Goal: Task Accomplishment & Management: Manage account settings

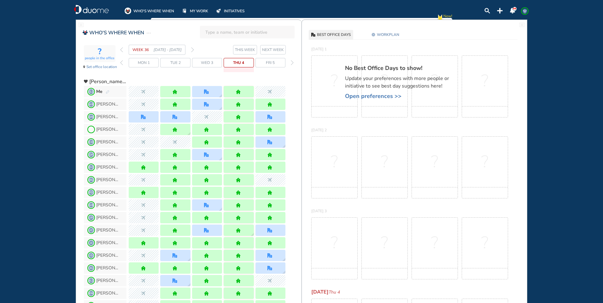
click at [205, 63] on span "Wed 3" at bounding box center [207, 63] width 12 height 6
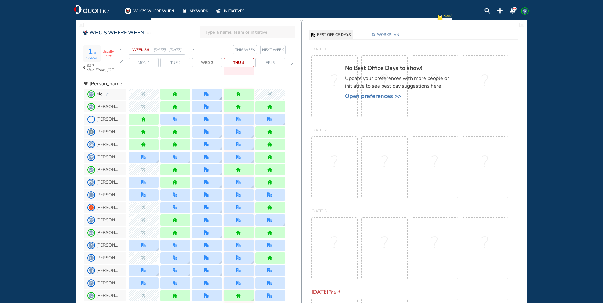
click at [213, 92] on div at bounding box center [207, 94] width 30 height 11
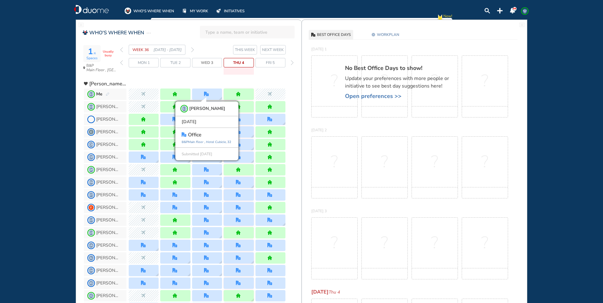
click at [192, 50] on img "forward week" at bounding box center [192, 49] width 3 height 5
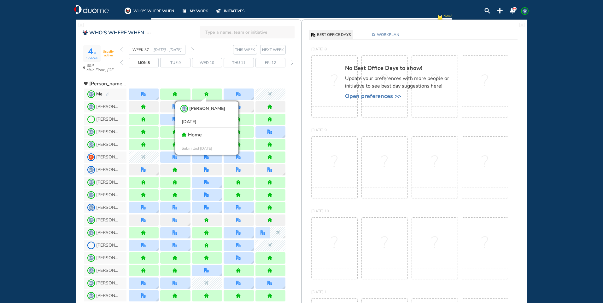
click at [143, 62] on span "Mon 8" at bounding box center [144, 63] width 12 height 6
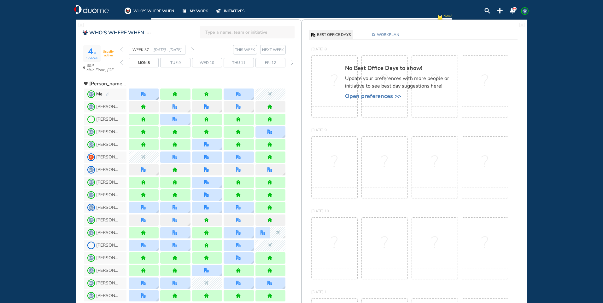
click at [148, 96] on div at bounding box center [144, 94] width 30 height 11
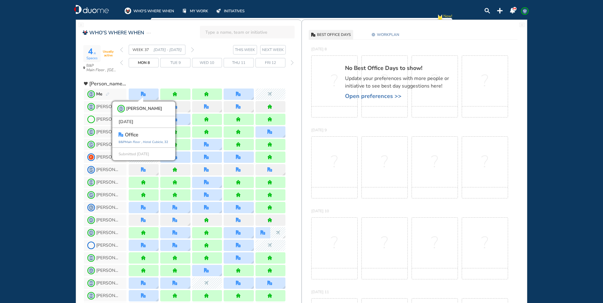
click at [231, 62] on div "Thu 11" at bounding box center [239, 62] width 30 height 9
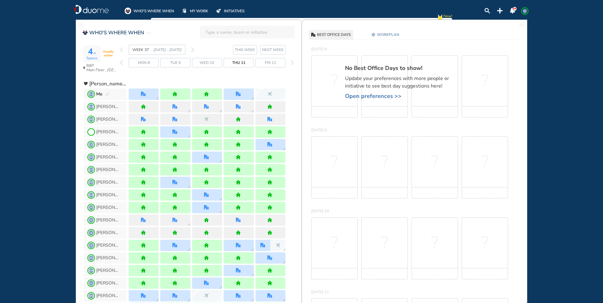
click at [396, 33] on span "WORKPLAN" at bounding box center [388, 35] width 22 height 6
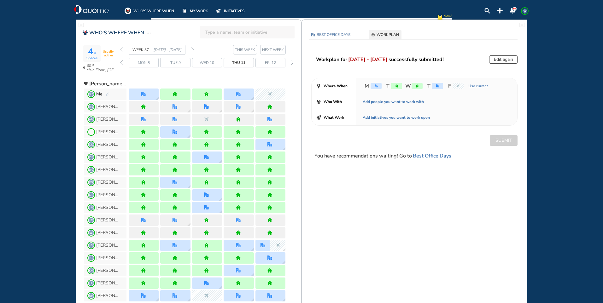
click at [499, 61] on button "Edit again" at bounding box center [503, 60] width 28 height 8
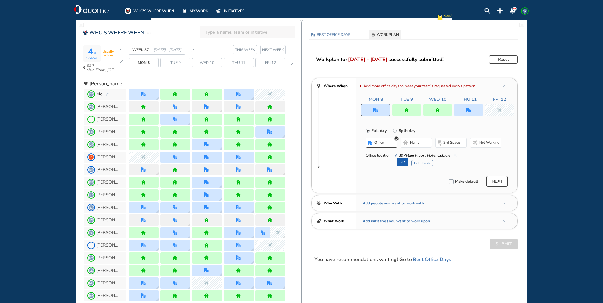
click at [471, 109] on img "office" at bounding box center [468, 110] width 5 height 5
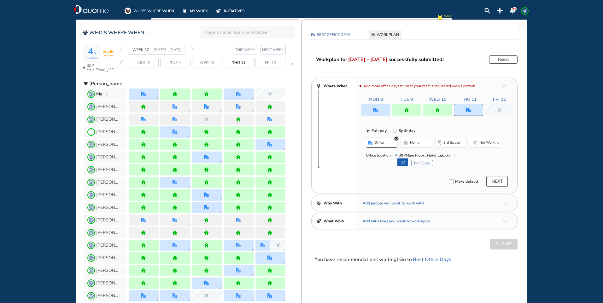
click at [454, 155] on img "cross-thin-blue" at bounding box center [455, 155] width 3 height 3
click at [420, 143] on button "home" at bounding box center [417, 143] width 32 height 10
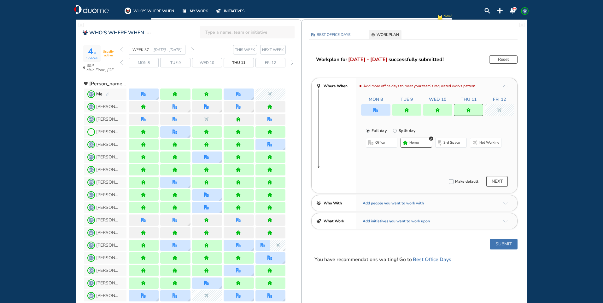
click at [390, 144] on button "office" at bounding box center [382, 143] width 32 height 10
click at [386, 155] on button "Select location" at bounding box center [382, 155] width 25 height 6
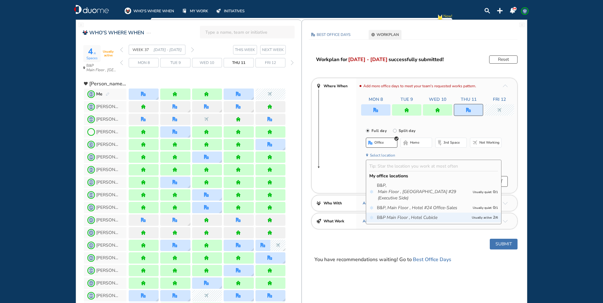
click at [427, 219] on icon "Hotel Cubicle" at bounding box center [424, 218] width 26 height 6
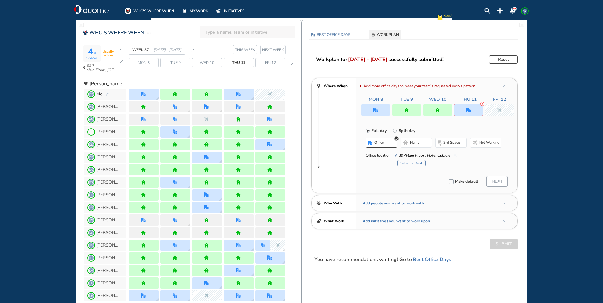
click at [423, 165] on button "Select a Desk" at bounding box center [411, 163] width 28 height 6
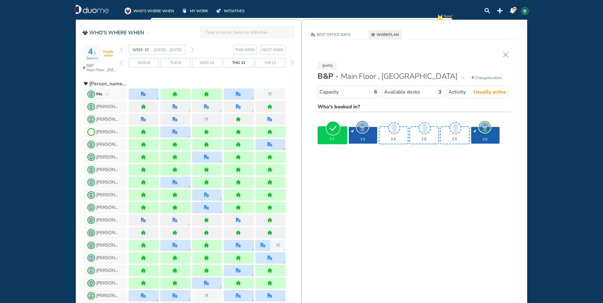
click at [484, 79] on span "Change" at bounding box center [481, 77] width 13 height 5
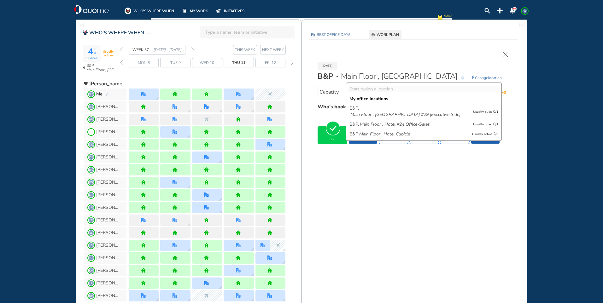
click at [505, 53] on img "cross-thin" at bounding box center [505, 54] width 5 height 5
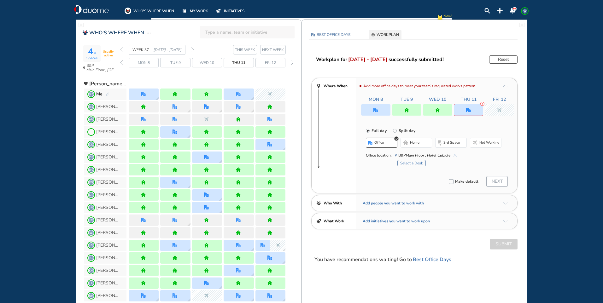
click at [419, 146] on button "home" at bounding box center [417, 143] width 32 height 10
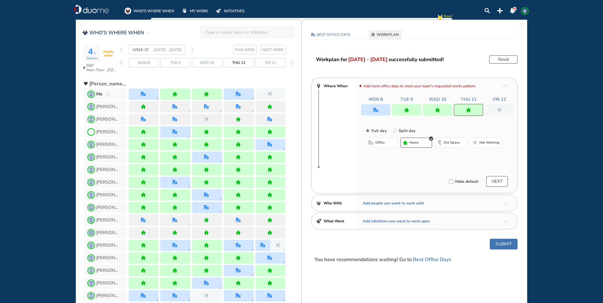
click at [497, 245] on button "Submit" at bounding box center [504, 244] width 28 height 11
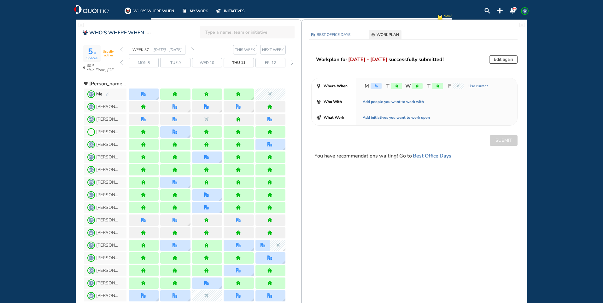
click at [495, 58] on div "Edit again" at bounding box center [503, 60] width 28 height 8
click at [501, 59] on div "Edit again" at bounding box center [503, 60] width 28 height 8
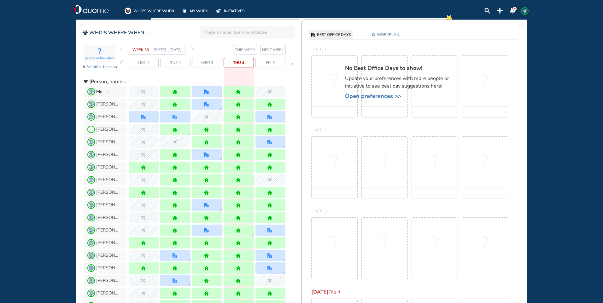
drag, startPoint x: 0, startPoint y: 0, endPoint x: 232, endPoint y: 85, distance: 247.2
click at [193, 50] on img "forward week" at bounding box center [192, 49] width 3 height 5
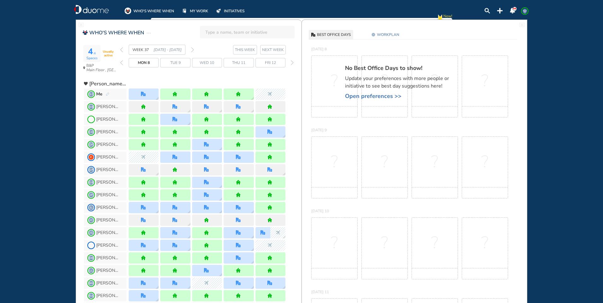
click at [395, 34] on span "WORKPLAN" at bounding box center [388, 35] width 22 height 6
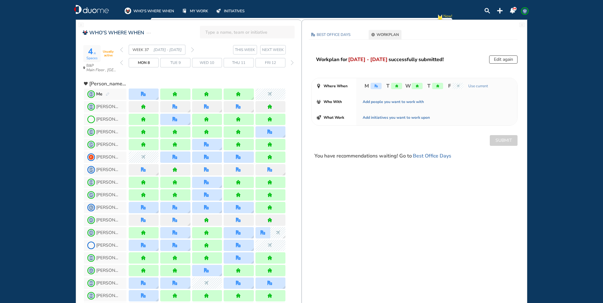
click at [496, 59] on button "Edit again" at bounding box center [503, 60] width 28 height 8
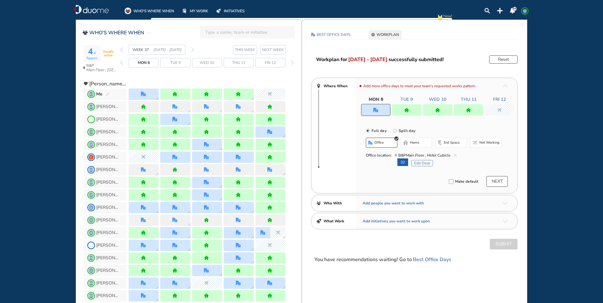
click at [476, 109] on div at bounding box center [468, 109] width 29 height 11
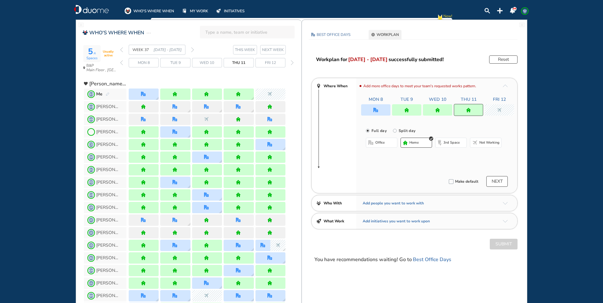
click at [388, 142] on button "office" at bounding box center [382, 143] width 32 height 10
click at [407, 164] on button "Select a Desk" at bounding box center [411, 163] width 28 height 6
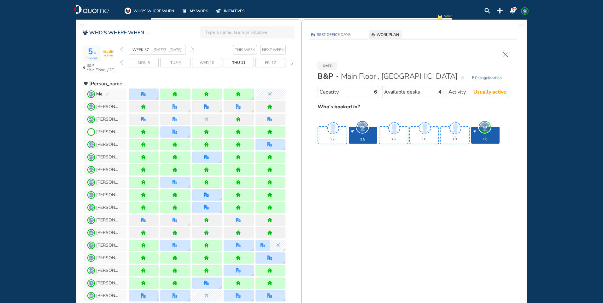
click at [505, 52] on div "[DATE] B&P Main Floor , Hotel Cubicle Change location Capacity 6 Available desk…" at bounding box center [414, 106] width 213 height 120
click at [505, 54] on img "cross-thin" at bounding box center [505, 54] width 5 height 5
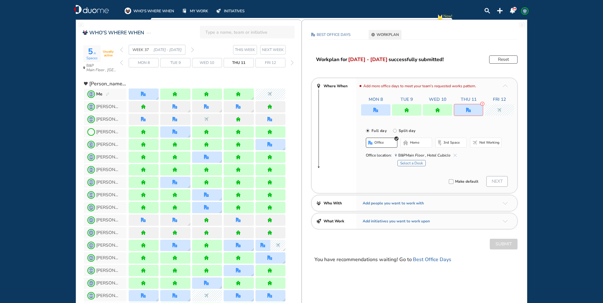
click at [423, 142] on button "home" at bounding box center [417, 143] width 32 height 10
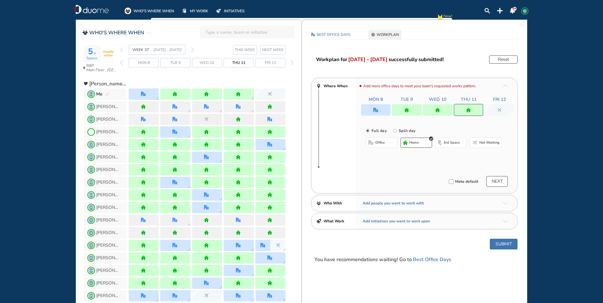
click at [496, 245] on button "Submit" at bounding box center [504, 244] width 28 height 11
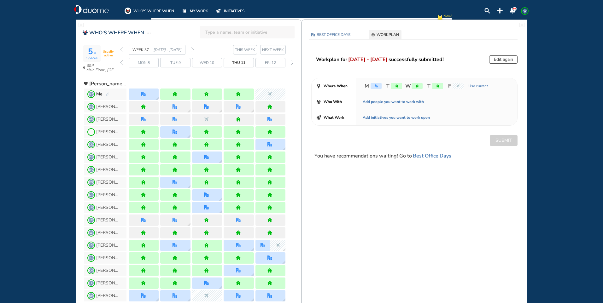
click at [145, 63] on span "Mon 8" at bounding box center [144, 63] width 12 height 6
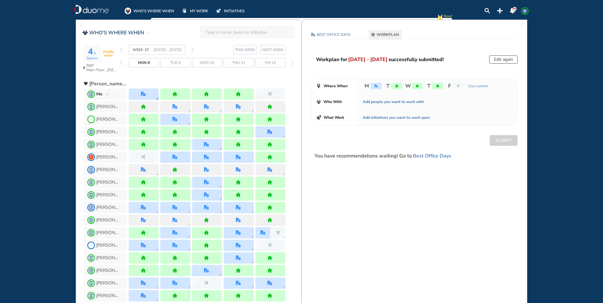
click at [146, 94] on div at bounding box center [144, 94] width 6 height 5
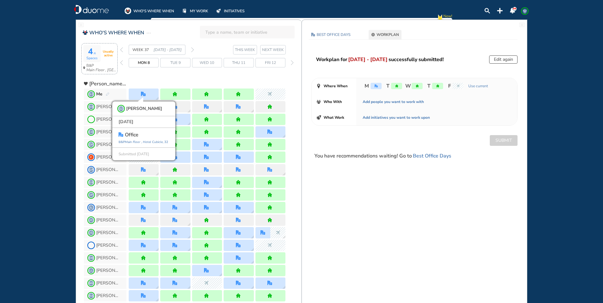
click at [89, 58] on span "Spaces" at bounding box center [91, 58] width 11 height 4
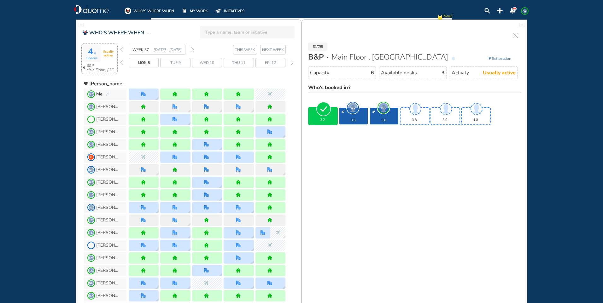
click at [351, 107] on span "WC" at bounding box center [352, 107] width 9 height 9
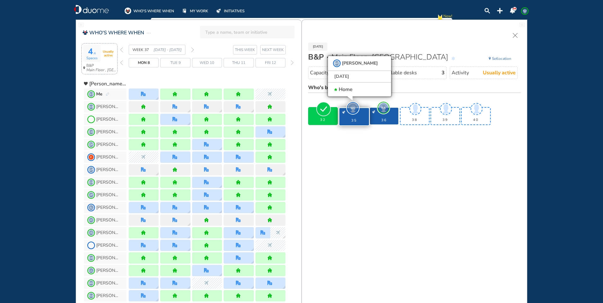
click at [384, 108] on span "RA" at bounding box center [383, 107] width 9 height 9
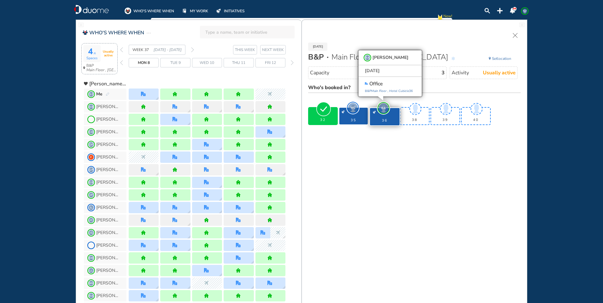
click at [179, 74] on div "WEEK 37 [DATE] - [DATE] THIS WEEK [DATE] 8 Tue 9 Wed 10 Thu 11 Fri 12" at bounding box center [210, 60] width 181 height 31
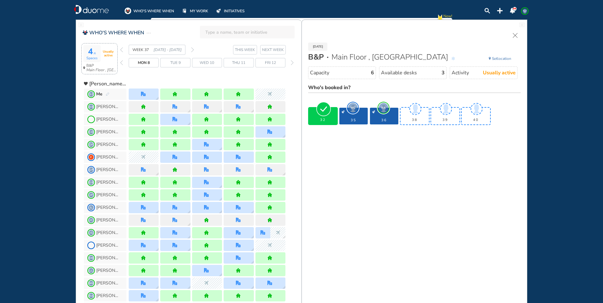
click at [121, 51] on img "back week" at bounding box center [121, 49] width 3 height 5
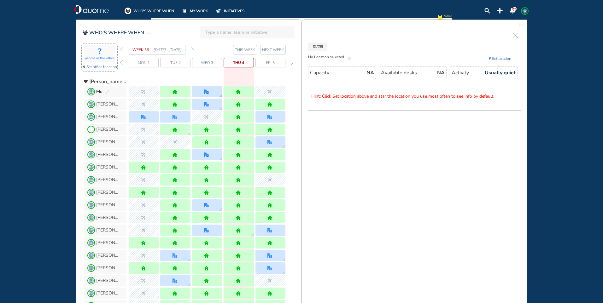
click at [213, 90] on div at bounding box center [207, 91] width 30 height 11
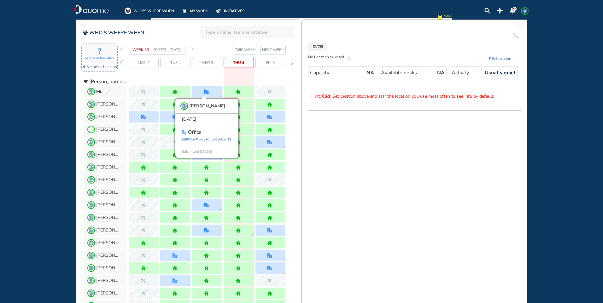
click at [193, 50] on img "forward week" at bounding box center [192, 49] width 3 height 5
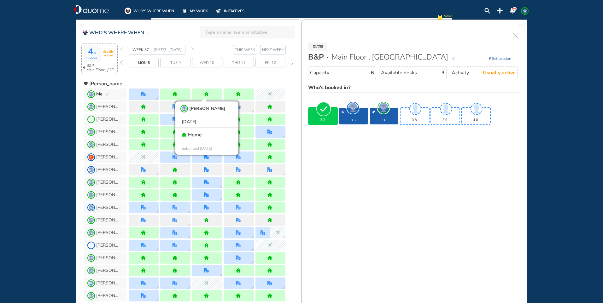
click at [192, 50] on img "forward week" at bounding box center [192, 49] width 3 height 5
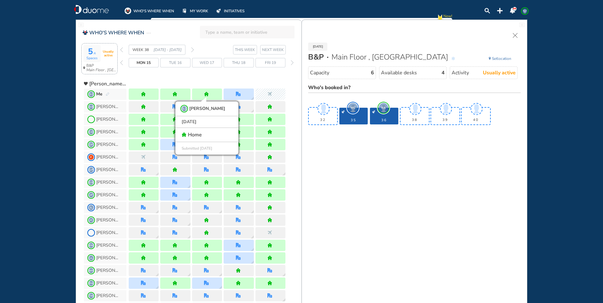
click at [192, 50] on img "forward week" at bounding box center [192, 49] width 3 height 5
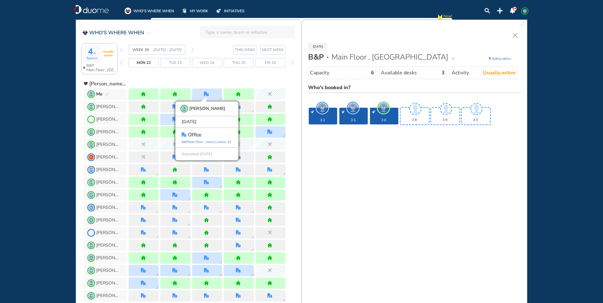
click at [191, 51] on img "forward week" at bounding box center [192, 49] width 3 height 5
